Goal: Task Accomplishment & Management: Manage account settings

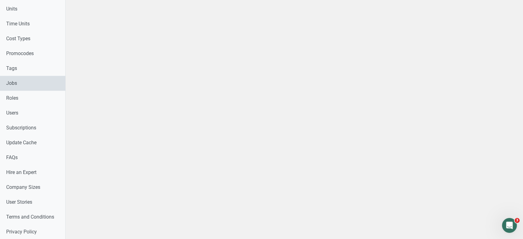
scroll to position [328, 0]
click at [19, 86] on link "Users" at bounding box center [32, 83] width 65 height 15
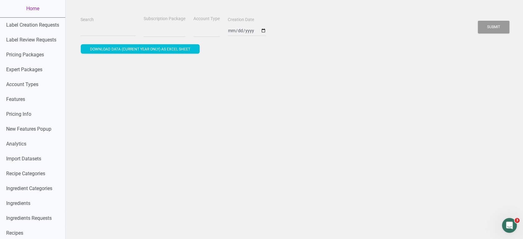
select select
click at [103, 32] on input "Search" at bounding box center [107, 30] width 55 height 11
paste input "[PERSON_NAME][EMAIL_ADDRESS][DOMAIN_NAME]"
type input "[PERSON_NAME][EMAIL_ADDRESS][DOMAIN_NAME]"
select select
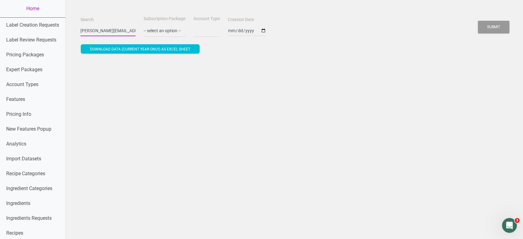
scroll to position [0, 11]
type input "[PERSON_NAME][EMAIL_ADDRESS][DOMAIN_NAME]"
click at [478, 21] on button "Submit" at bounding box center [494, 27] width 32 height 13
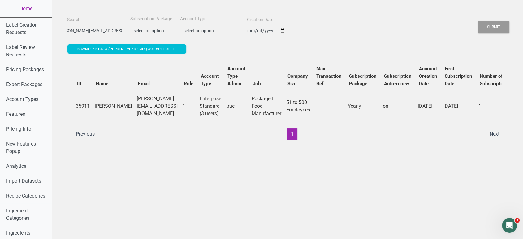
scroll to position [0, 0]
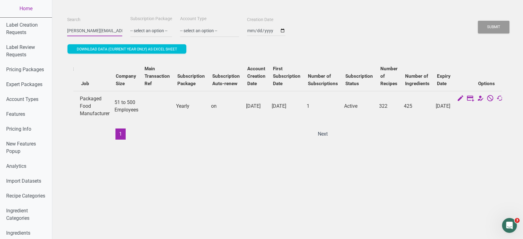
scroll to position [0, 11]
drag, startPoint x: 63, startPoint y: 32, endPoint x: 156, endPoint y: 34, distance: 92.9
click at [156, 34] on div "Search [PERSON_NAME][EMAIL_ADDRESS][DOMAIN_NAME] Subscription Package -- select…" at bounding box center [288, 26] width 444 height 22
paste input "[EMAIL_ADDRESS][DOMAIN_NAME]"
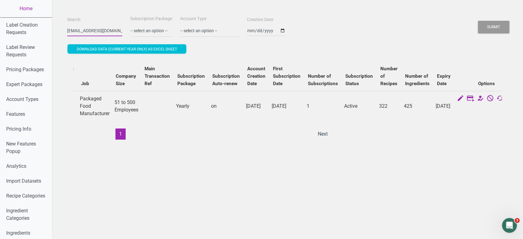
scroll to position [0, 19]
click at [478, 21] on button "Submit" at bounding box center [494, 27] width 32 height 13
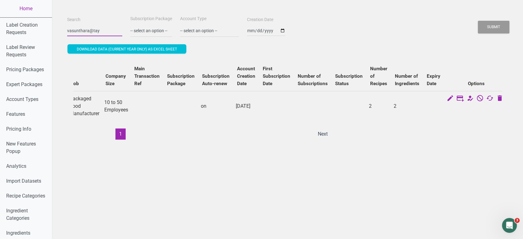
scroll to position [0, 0]
type input "v"
paste input "[EMAIL_ADDRESS][DOMAIN_NAME]"
click at [478, 21] on button "Submit" at bounding box center [494, 27] width 32 height 13
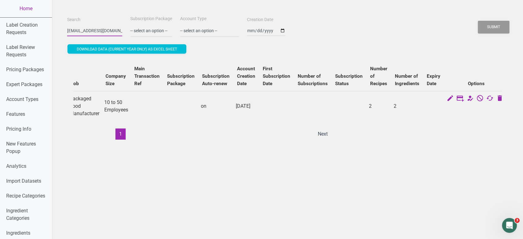
scroll to position [0, 155]
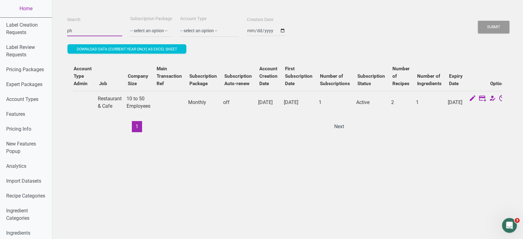
type input "p"
paste input "[PERSON_NAME][EMAIL_ADDRESS][DOMAIN_NAME]"
click at [478, 21] on button "Submit" at bounding box center [494, 27] width 32 height 13
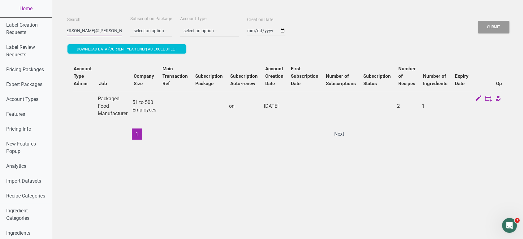
scroll to position [0, 0]
type input "b"
paste input "[EMAIL_ADDRESS][DOMAIN_NAME]"
click at [478, 21] on button "Submit" at bounding box center [494, 27] width 32 height 13
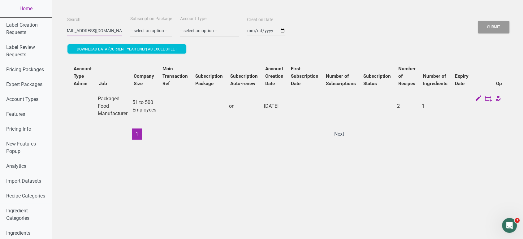
click at [478, 21] on button "Submit" at bounding box center [494, 27] width 32 height 13
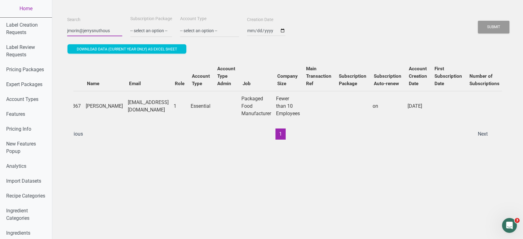
scroll to position [0, 0]
type input "j"
paste input "[PERSON_NAME][EMAIL_ADDRESS][DOMAIN_NAME]"
click at [478, 21] on button "Submit" at bounding box center [494, 27] width 32 height 13
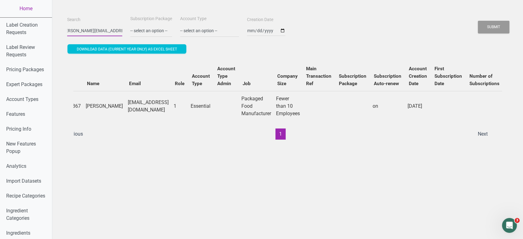
click at [478, 21] on button "Submit" at bounding box center [494, 27] width 32 height 13
type input "j"
paste input "[EMAIL_ADDRESS][DOMAIN_NAME]"
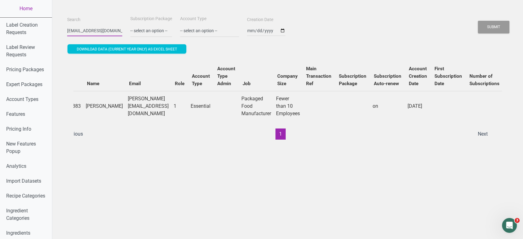
scroll to position [0, 23]
click at [478, 21] on button "Submit" at bounding box center [494, 27] width 32 height 13
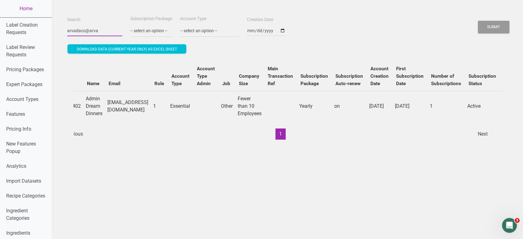
scroll to position [0, 0]
type input "a"
paste input "[EMAIL_ADDRESS][DOMAIN_NAME]"
click at [478, 21] on button "Submit" at bounding box center [494, 27] width 32 height 13
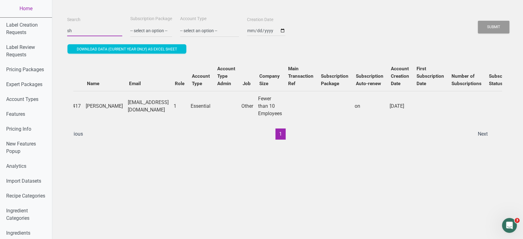
type input "s"
paste input "[EMAIL_ADDRESS][DOMAIN_NAME]"
click at [478, 21] on button "Submit" at bounding box center [494, 27] width 32 height 13
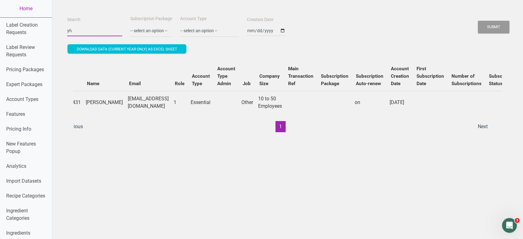
type input "y"
paste input "[PERSON_NAME][EMAIL_ADDRESS][DOMAIN_NAME]"
click at [478, 21] on button "Submit" at bounding box center [494, 27] width 32 height 13
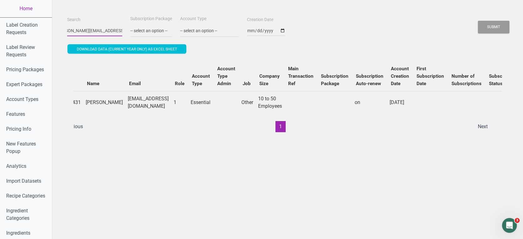
click at [478, 21] on button "Submit" at bounding box center [494, 27] width 32 height 13
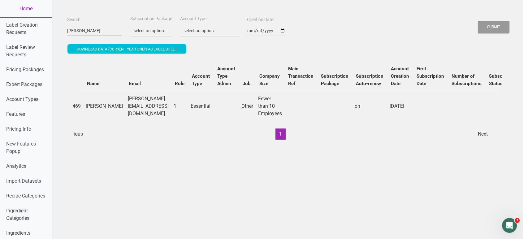
scroll to position [0, 0]
type input "m"
paste input "[PERSON_NAME][EMAIL_ADDRESS][DOMAIN_NAME]"
click at [478, 21] on button "Submit" at bounding box center [494, 27] width 32 height 13
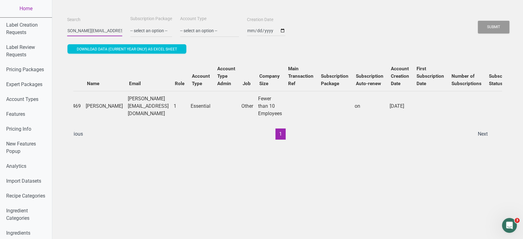
click at [478, 21] on button "Submit" at bounding box center [494, 27] width 32 height 13
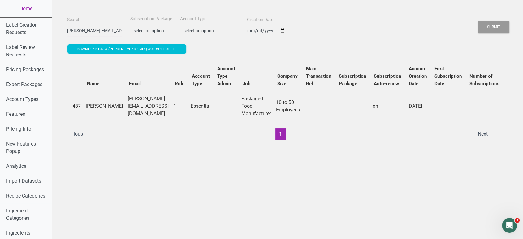
scroll to position [0, 5]
type input "p"
paste input "[EMAIL_ADDRESS][DOMAIN_NAME]"
click at [478, 21] on button "Submit" at bounding box center [494, 27] width 32 height 13
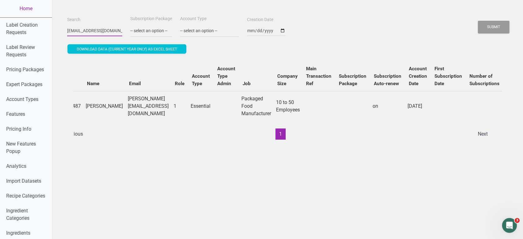
click at [478, 21] on button "Submit" at bounding box center [494, 27] width 32 height 13
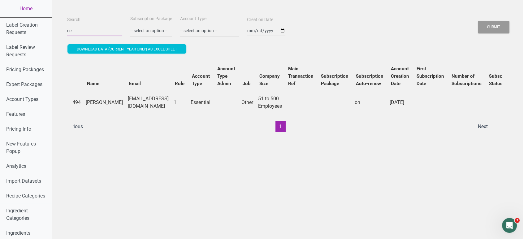
type input "e"
paste input "[EMAIL_ADDRESS][DOMAIN_NAME]"
click at [478, 21] on button "Submit" at bounding box center [494, 27] width 32 height 13
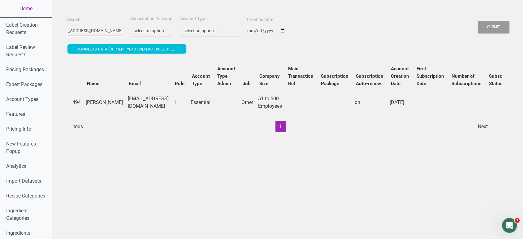
click at [478, 21] on button "Submit" at bounding box center [494, 27] width 32 height 13
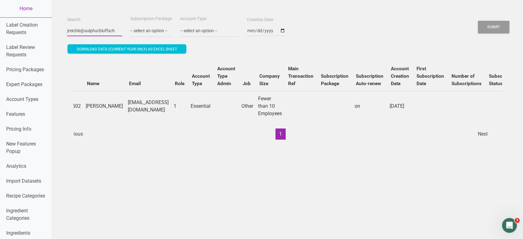
scroll to position [0, 0]
type input "j"
paste input "[PERSON_NAME][EMAIL_ADDRESS][DOMAIN_NAME]"
click at [478, 21] on button "Submit" at bounding box center [494, 27] width 32 height 13
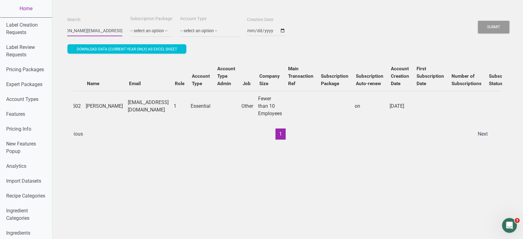
click at [478, 21] on button "Submit" at bounding box center [494, 27] width 32 height 13
type input "d"
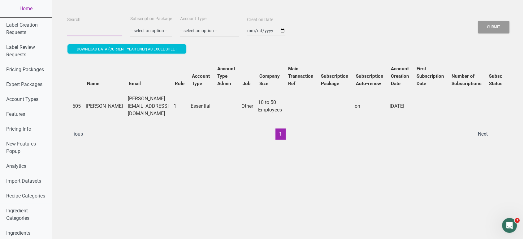
paste input "[EMAIL_ADDRESS][DOMAIN_NAME]"
click at [478, 21] on button "Submit" at bounding box center [494, 27] width 32 height 13
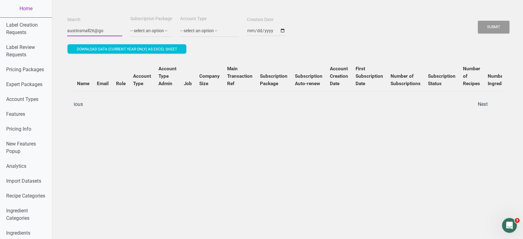
scroll to position [0, 0]
type input "a"
paste input "[PERSON_NAME][EMAIL_ADDRESS][DOMAIN_NAME]"
click at [478, 21] on button "Submit" at bounding box center [494, 27] width 32 height 13
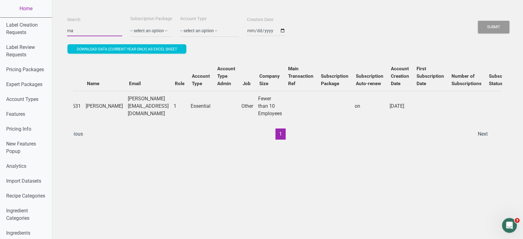
type input "m"
paste input "[EMAIL_ADDRESS][DOMAIN_NAME]"
click at [478, 21] on button "Submit" at bounding box center [494, 27] width 32 height 13
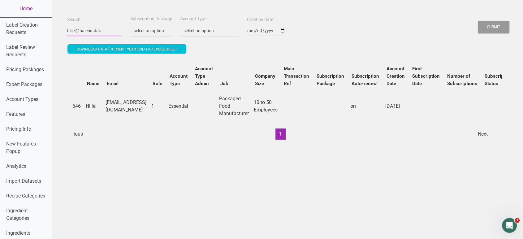
scroll to position [0, 0]
type input "h"
paste input "[EMAIL_ADDRESS][DOMAIN_NAME]"
type input "[EMAIL_ADDRESS][DOMAIN_NAME]"
click at [478, 21] on button "Submit" at bounding box center [494, 27] width 32 height 13
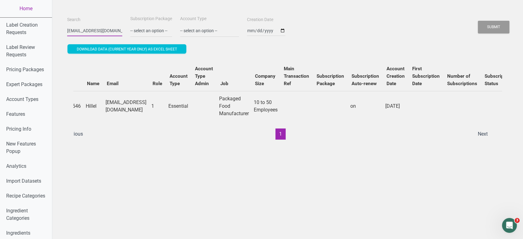
click at [478, 21] on button "Submit" at bounding box center [494, 27] width 32 height 13
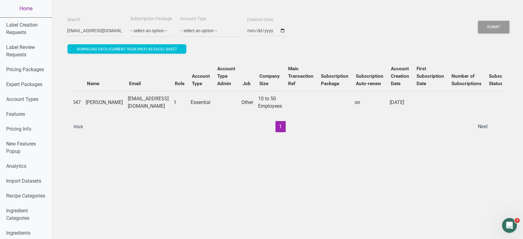
click at [32, 8] on link "Home" at bounding box center [26, 8] width 52 height 17
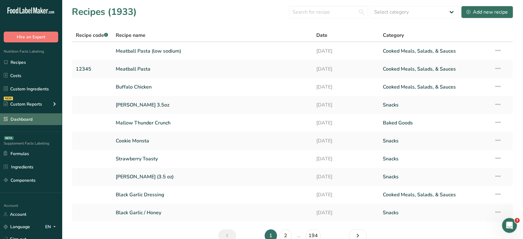
click at [31, 118] on link "Dashboard" at bounding box center [31, 119] width 62 height 12
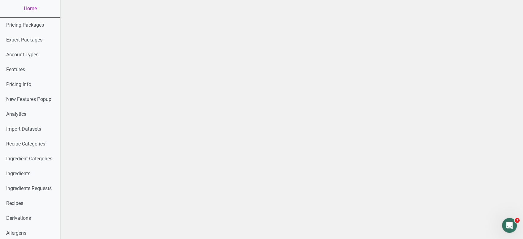
scroll to position [215, 0]
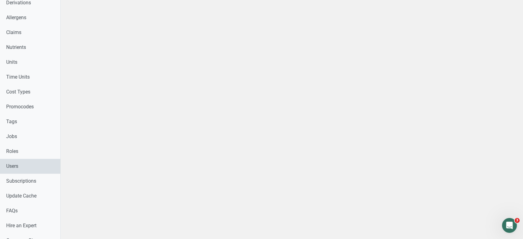
click at [41, 165] on link "Users" at bounding box center [30, 166] width 60 height 15
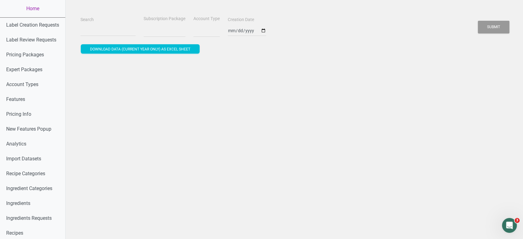
select select
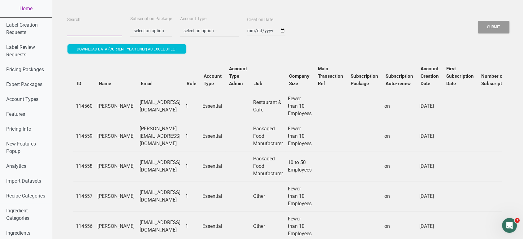
click at [88, 31] on input "Search" at bounding box center [94, 30] width 55 height 11
paste input "[EMAIL_ADDRESS][DOMAIN_NAME]"
type input "[EMAIL_ADDRESS][DOMAIN_NAME]"
click at [478, 21] on button "Submit" at bounding box center [494, 27] width 32 height 13
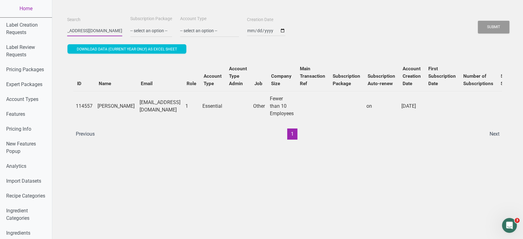
scroll to position [0, 0]
click at [25, 7] on link "Home" at bounding box center [26, 8] width 52 height 17
